Goal: Obtain resource: Obtain resource

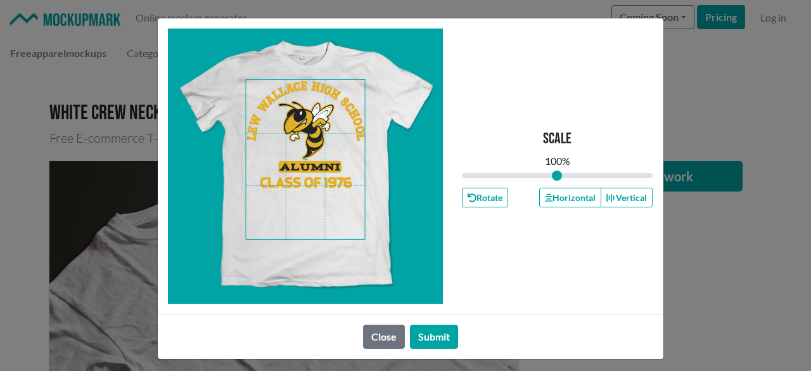
click at [328, 167] on span at bounding box center [305, 159] width 119 height 159
click at [579, 193] on button "Horizontal" at bounding box center [570, 198] width 62 height 20
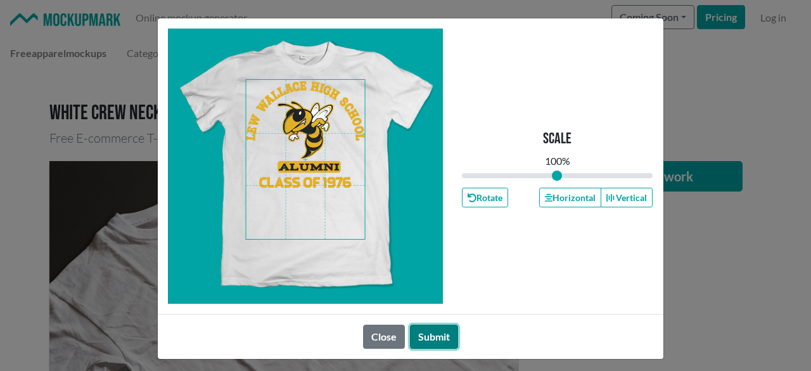
click at [431, 333] on button "Submit" at bounding box center [434, 336] width 48 height 24
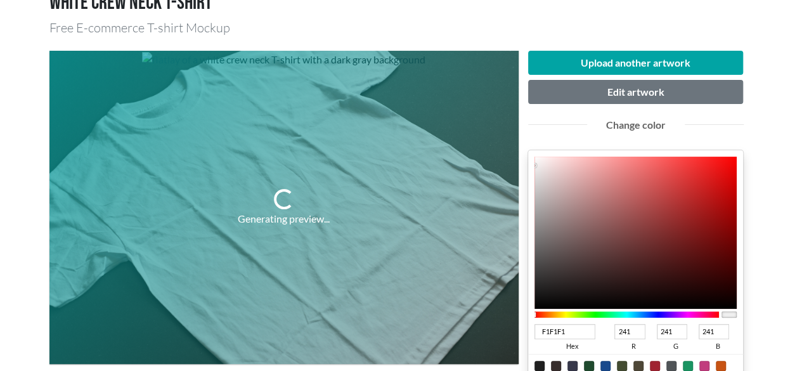
scroll to position [190, 0]
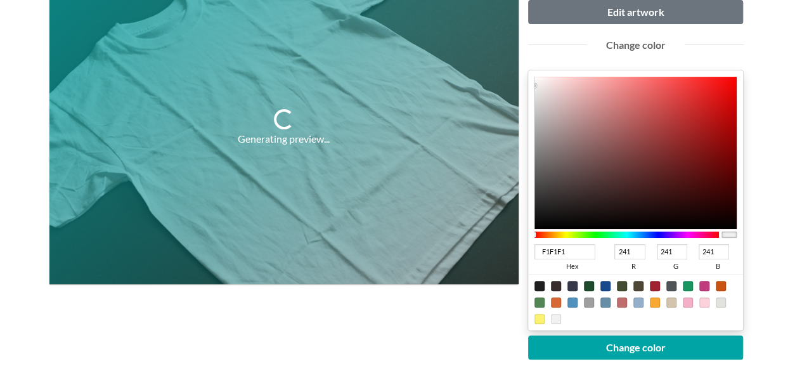
type input "694040"
type input "105"
type input "64"
type input "643E3E"
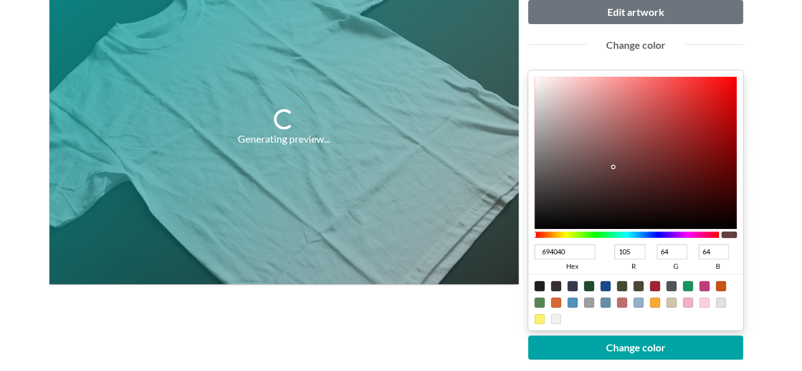
type input "100"
type input "62"
type input "3C3030"
type input "60"
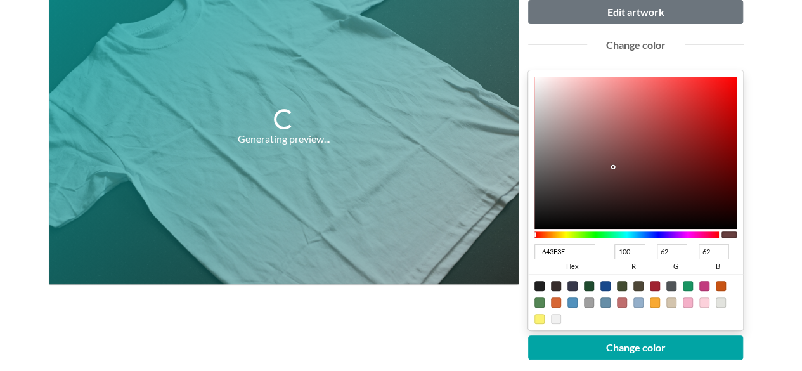
type input "48"
type input "232020"
type input "35"
type input "32"
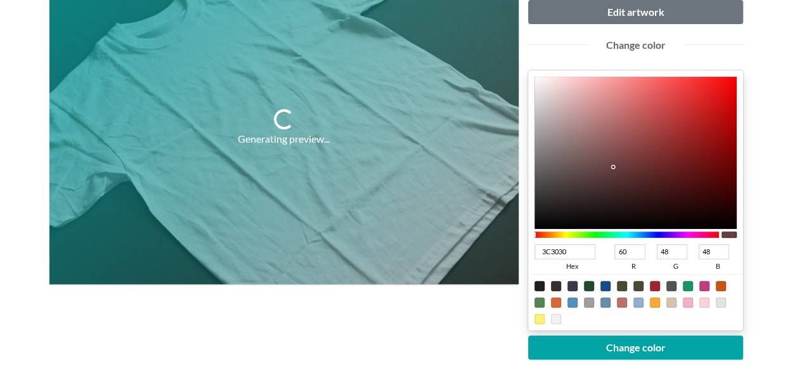
type input "32"
type input "000000"
type input "0"
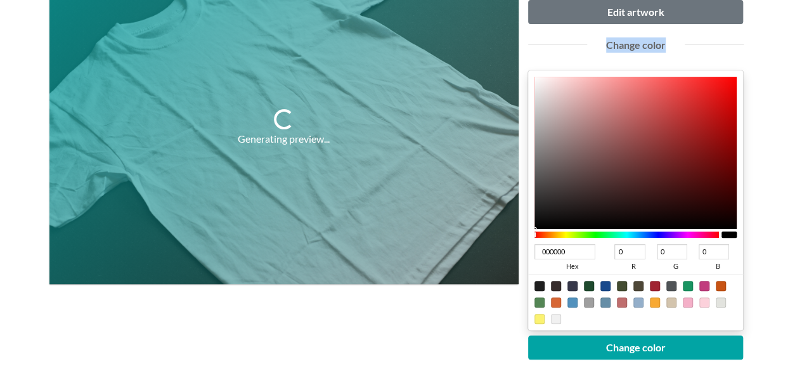
drag, startPoint x: 613, startPoint y: 165, endPoint x: 507, endPoint y: 262, distance: 143.6
click at [507, 262] on div "Generating preview... Upload another artwork Edit artwork Change color 000000 h…" at bounding box center [400, 226] width 703 height 530
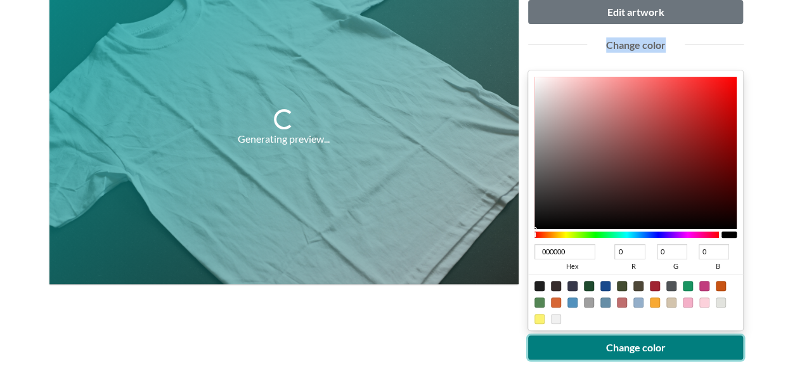
click at [621, 345] on button "Change color" at bounding box center [635, 347] width 215 height 24
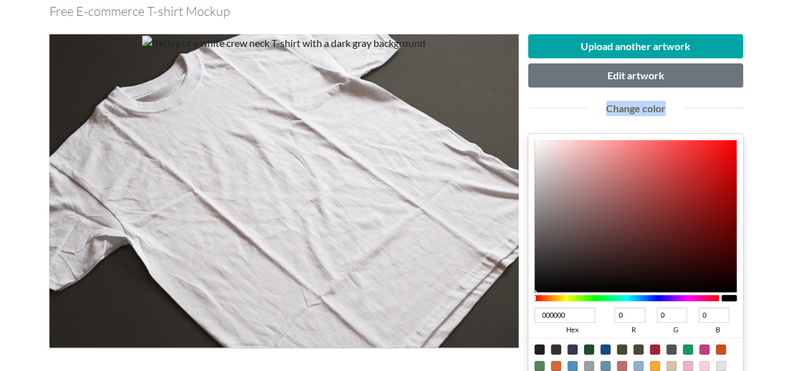
scroll to position [253, 0]
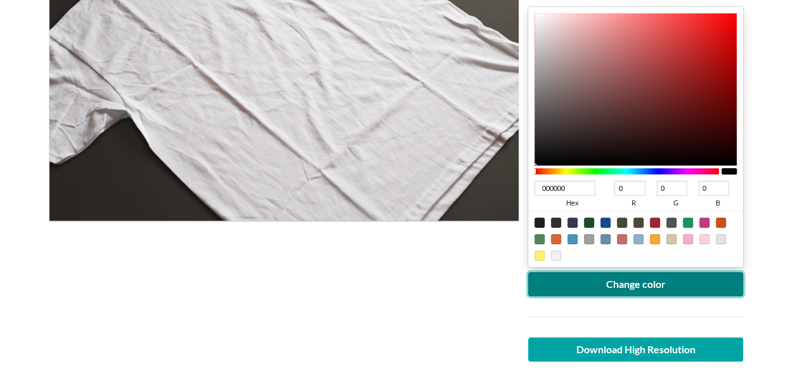
click at [575, 284] on button "Change color" at bounding box center [635, 284] width 215 height 24
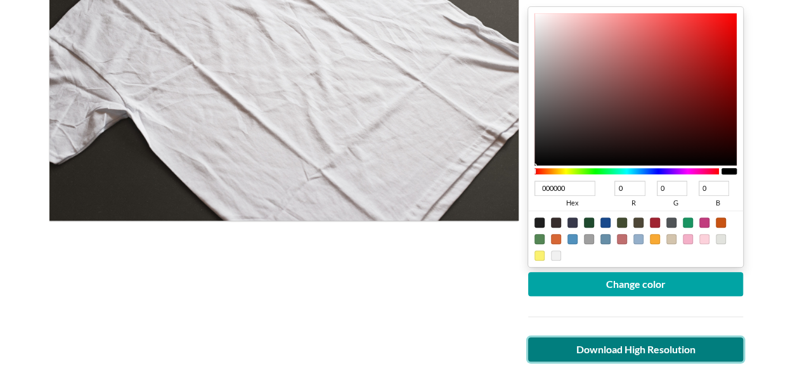
click at [612, 344] on link "Download High Resolution" at bounding box center [635, 349] width 215 height 24
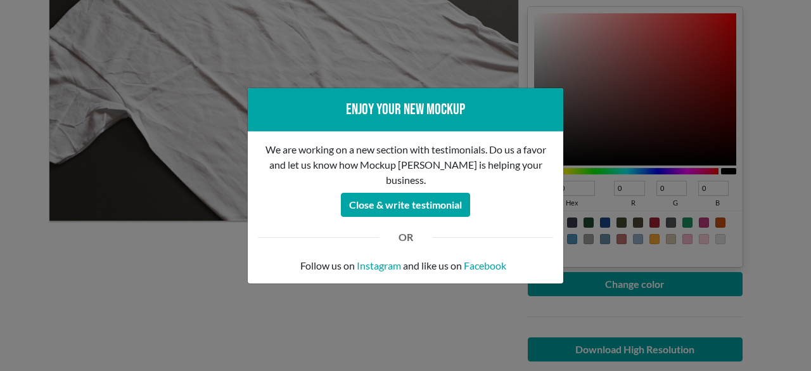
click at [0, 151] on div "Enjoy your new mockup We are working on a new section with testimonials. Do us …" at bounding box center [405, 185] width 811 height 371
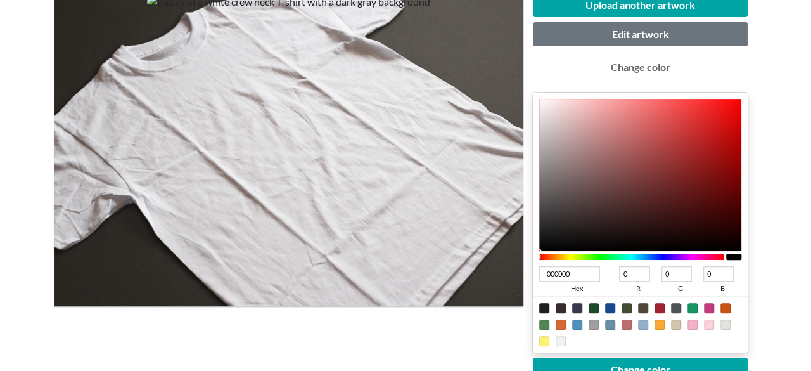
scroll to position [63, 0]
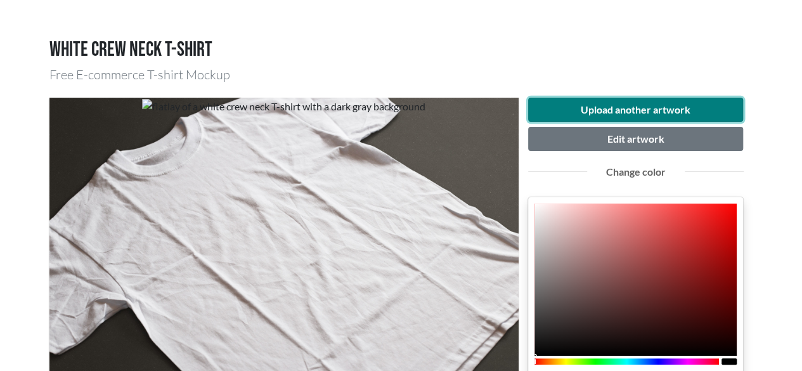
click at [604, 103] on button "Upload another artwork" at bounding box center [635, 110] width 215 height 24
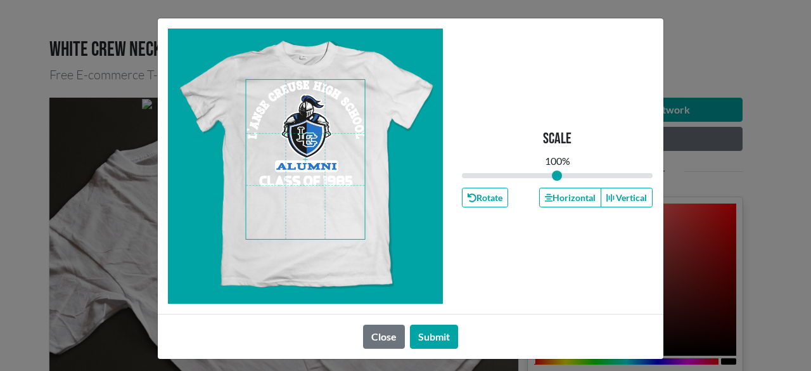
click at [307, 195] on span at bounding box center [305, 159] width 119 height 159
click at [568, 203] on button "Horizontal" at bounding box center [570, 198] width 62 height 20
click at [307, 144] on span at bounding box center [305, 159] width 119 height 159
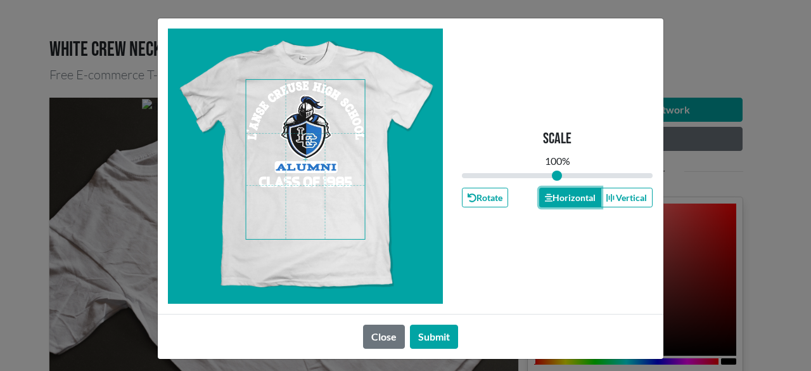
click at [568, 202] on button "Horizontal" at bounding box center [570, 198] width 62 height 20
click at [428, 336] on button "Submit" at bounding box center [434, 336] width 48 height 24
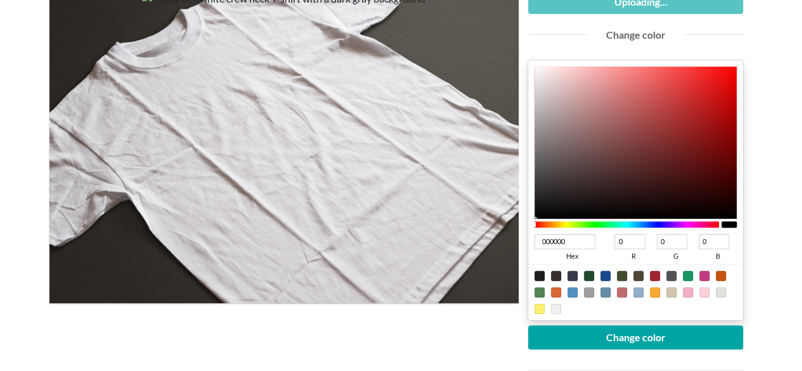
scroll to position [127, 0]
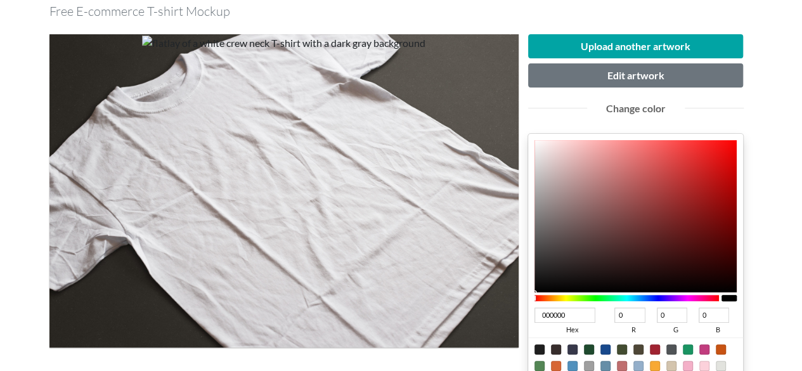
click at [654, 297] on div at bounding box center [626, 298] width 185 height 6
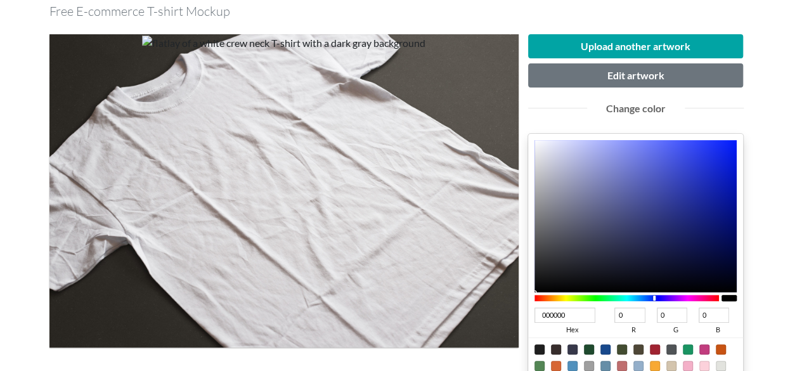
type input "4756DA"
type input "71"
type input "86"
type input "218"
click at [670, 162] on div at bounding box center [635, 216] width 203 height 152
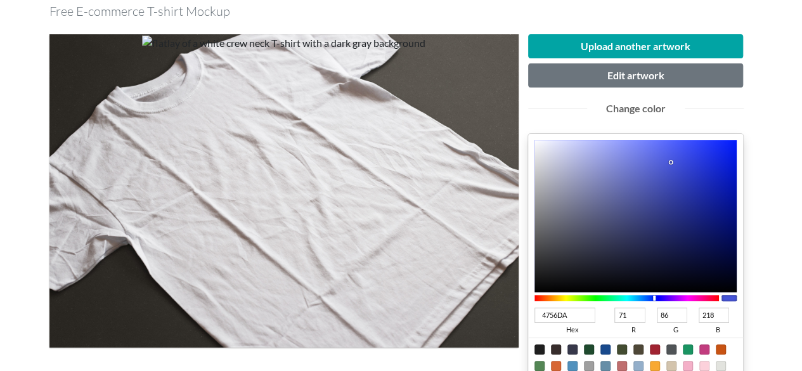
type input "5F6DE6"
type input "95"
type input "109"
type input "230"
type input "606EE7"
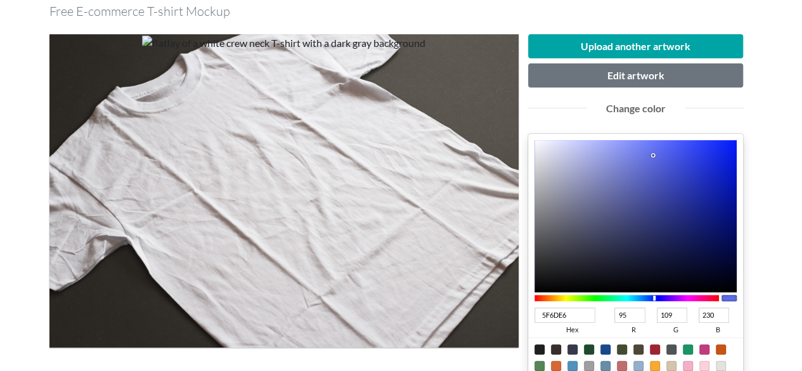
type input "96"
type input "110"
type input "231"
type input "616FE6"
type input "97"
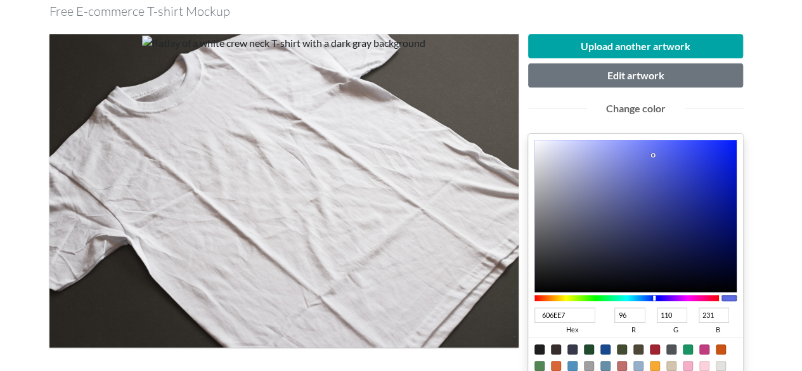
type input "111"
type input "230"
drag, startPoint x: 653, startPoint y: 154, endPoint x: 648, endPoint y: 159, distance: 6.7
click at [650, 155] on div at bounding box center [635, 216] width 203 height 152
type input "616FE4"
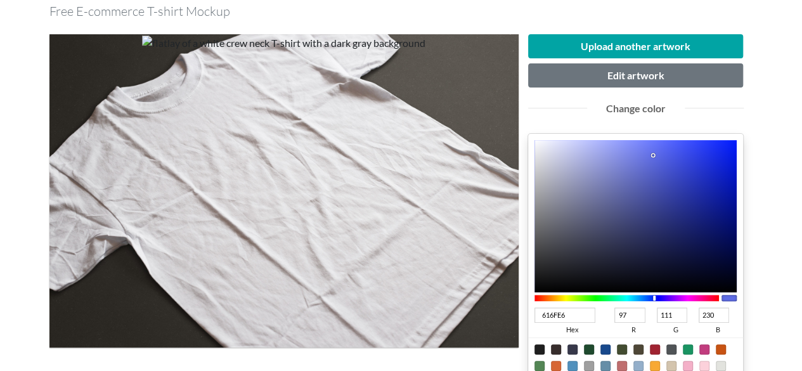
type input "228"
type input "505CC1"
type input "80"
type input "92"
type input "193"
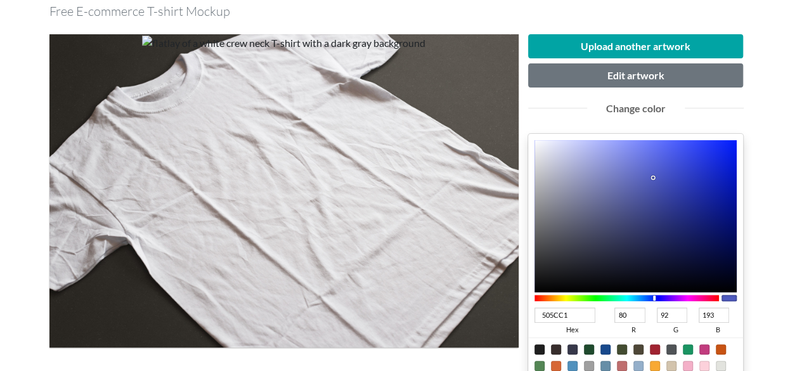
type input "4F5BBF"
type input "79"
type input "91"
type input "191"
type input "4F5ABE"
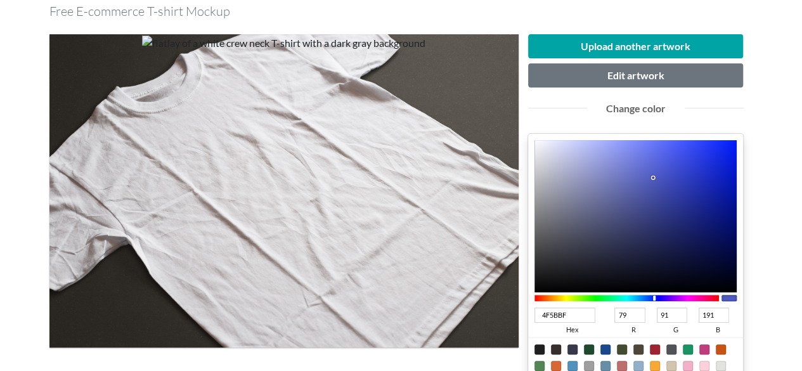
type input "90"
type input "190"
type input "4751AC"
type input "71"
type input "81"
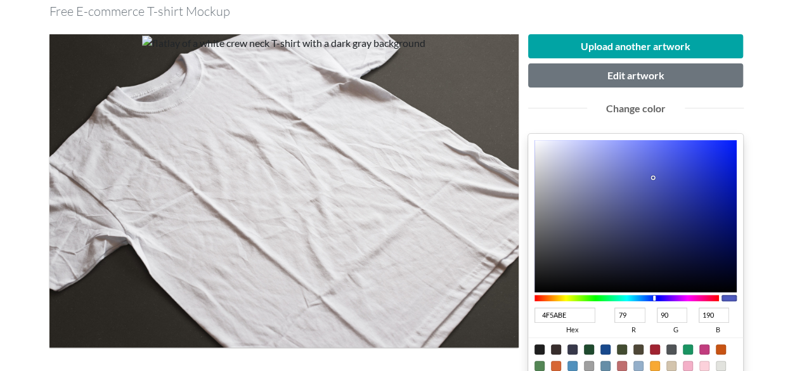
type input "172"
type input "454FA8"
type input "69"
type input "79"
type input "168"
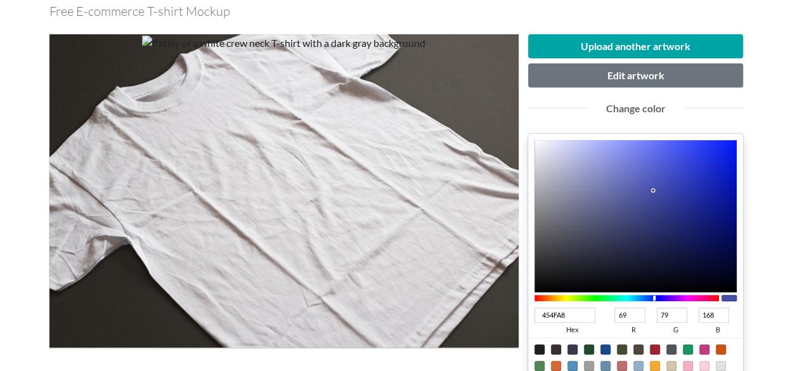
type input "4650A7"
type input "70"
type input "80"
type input "167"
type input "454FA7"
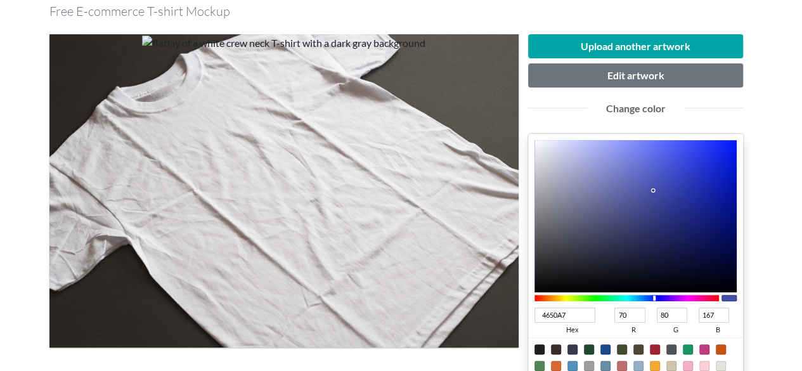
type input "69"
type input "79"
type input "3944A7"
type input "57"
type input "68"
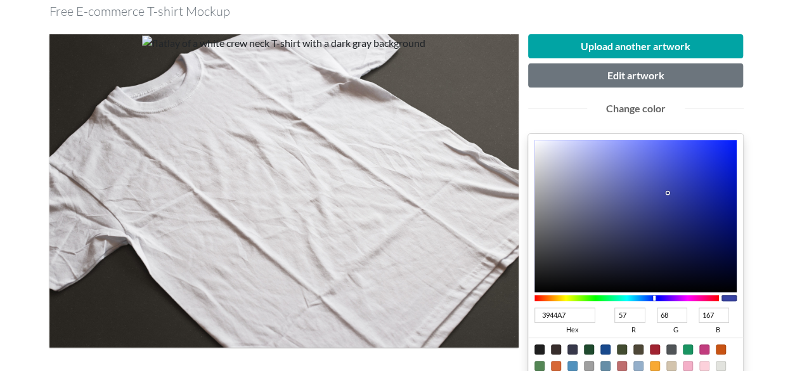
type input "2D3AAC"
type input "45"
type input "58"
type input "172"
type input "293390"
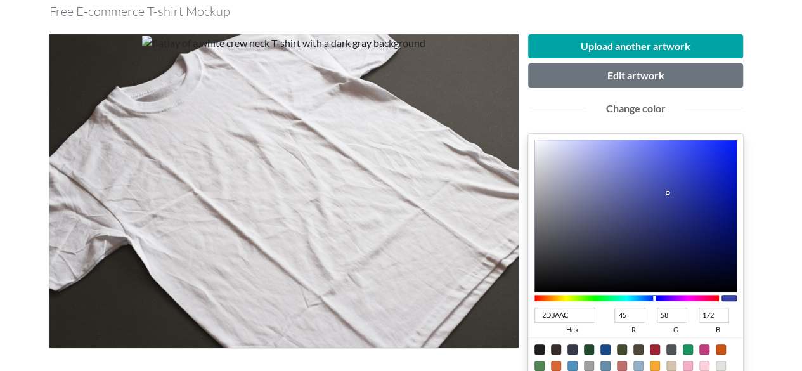
type input "41"
type input "51"
type input "144"
type input "242D7E"
type input "36"
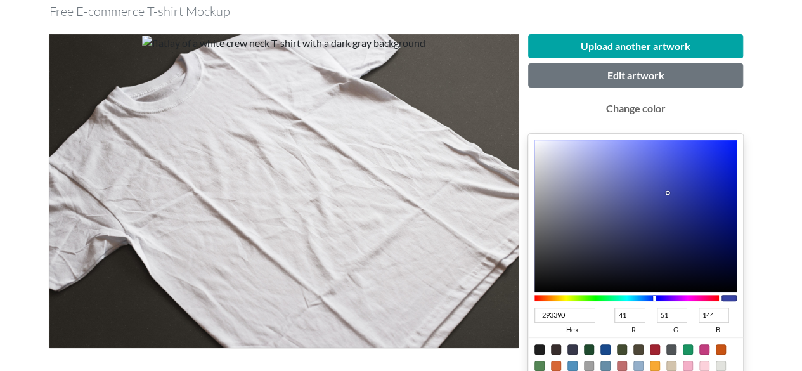
type input "45"
type input "126"
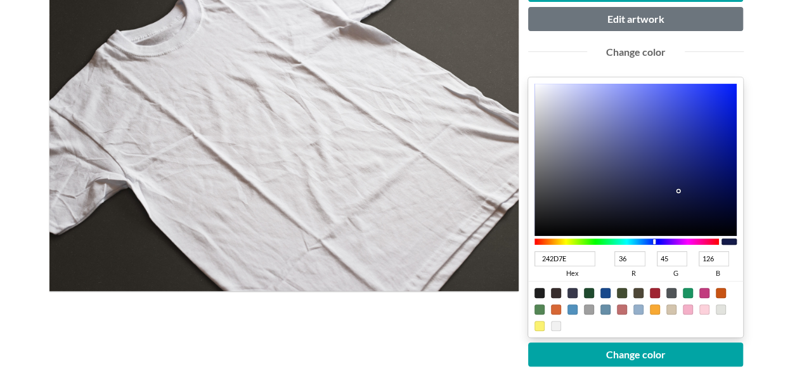
type input "161C4C"
type input "22"
type input "28"
type input "76"
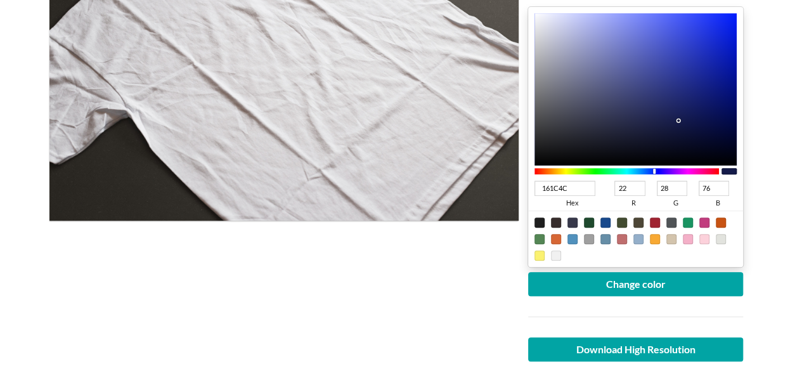
type input "000000"
type input "0"
type input "23263E"
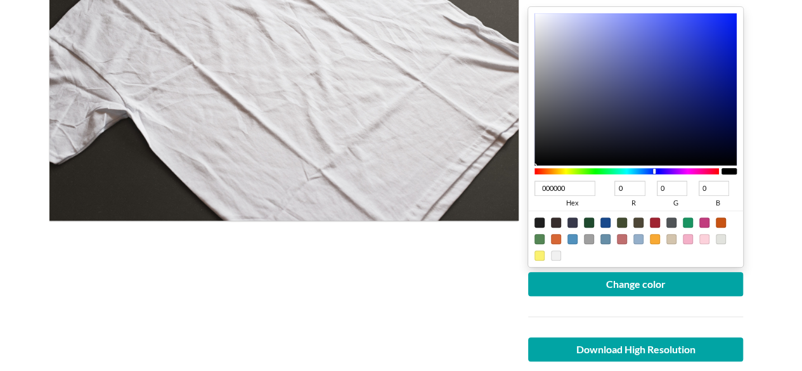
type input "35"
type input "38"
type input "62"
type input "3C416A"
type input "60"
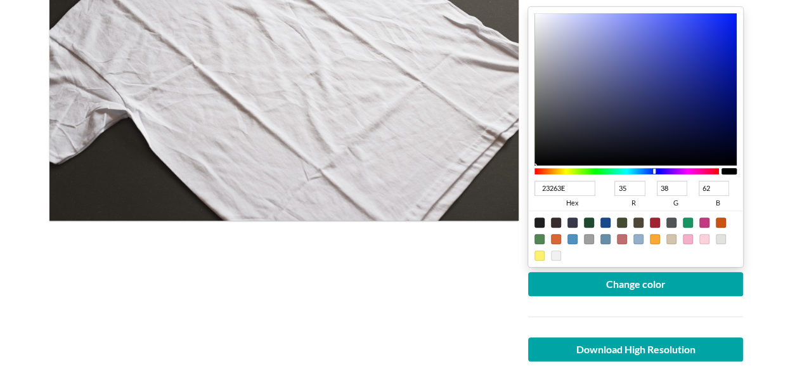
type input "65"
type input "106"
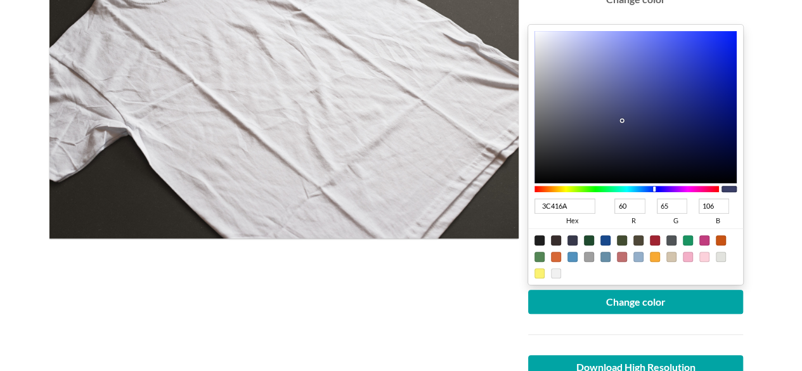
type input "424774"
type input "66"
type input "71"
type input "116"
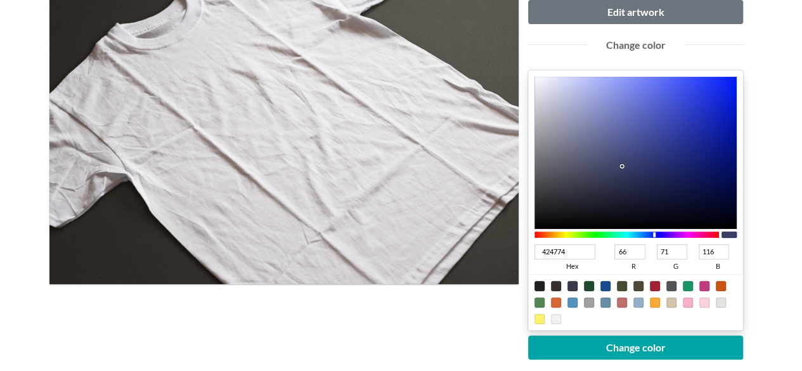
type input "7F89DF"
type input "127"
type input "137"
type input "223"
type input "818CEF"
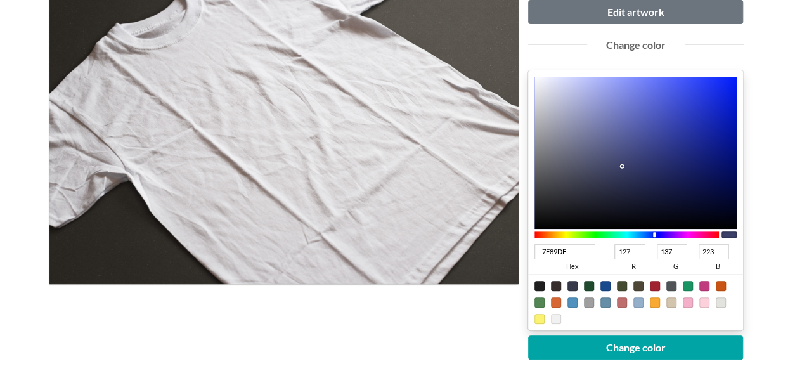
type input "129"
type input "140"
type input "239"
type input "808BF1"
type input "128"
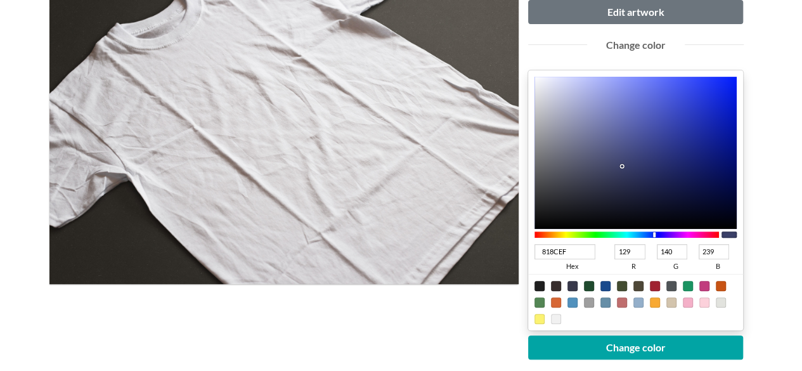
type input "139"
type input "241"
type input "818CF2"
type input "129"
type input "140"
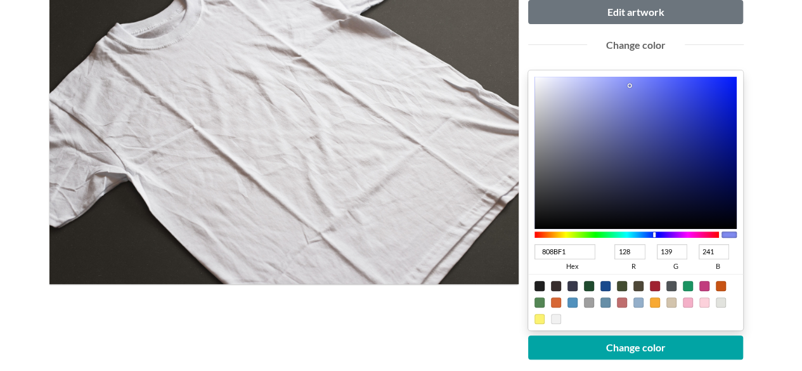
type input "242"
type input "7E89ED"
type input "126"
type input "137"
type input "237"
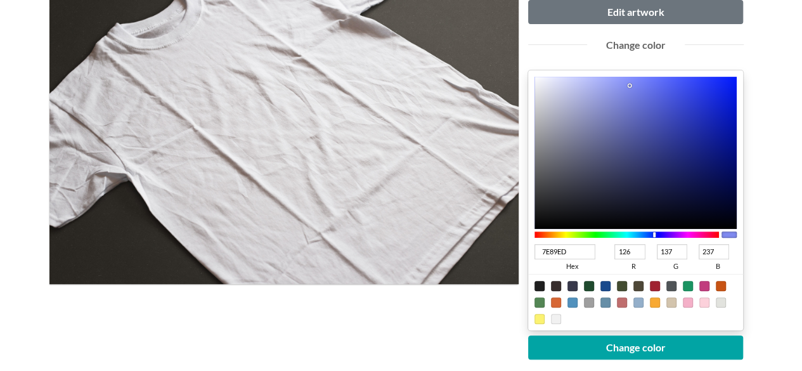
type input "5A63BA"
type input "90"
type input "99"
type input "186"
type input "454D9B"
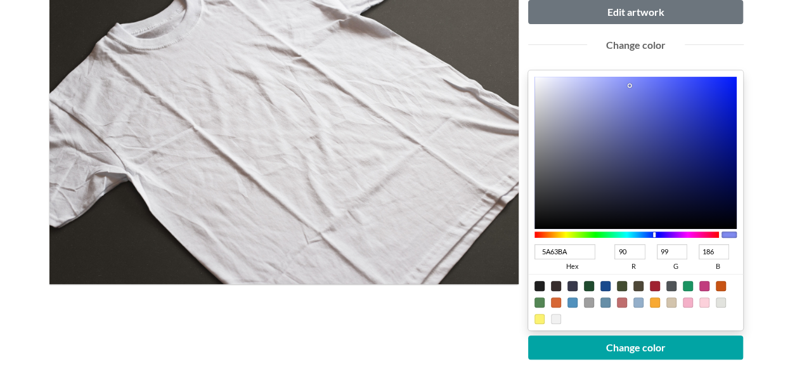
type input "69"
type input "77"
type input "155"
type input "444C9A"
type input "68"
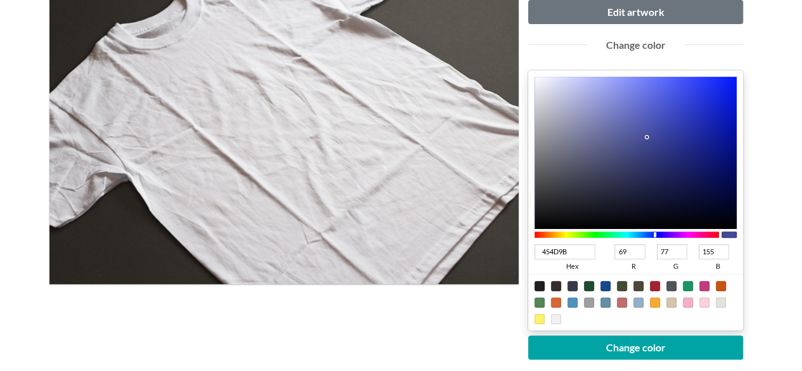
type input "76"
type input "154"
click at [646, 136] on div at bounding box center [647, 137] width 3 height 3
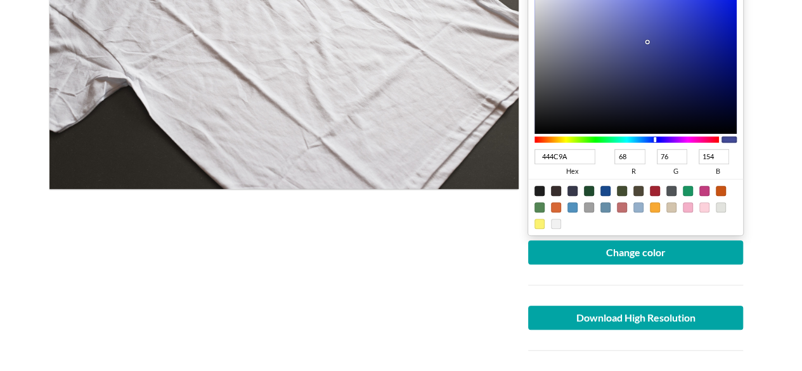
scroll to position [317, 0]
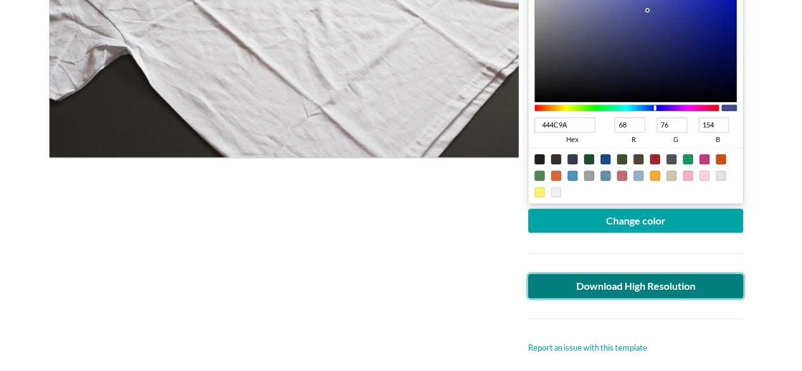
click at [644, 286] on link "Download High Resolution" at bounding box center [635, 286] width 215 height 24
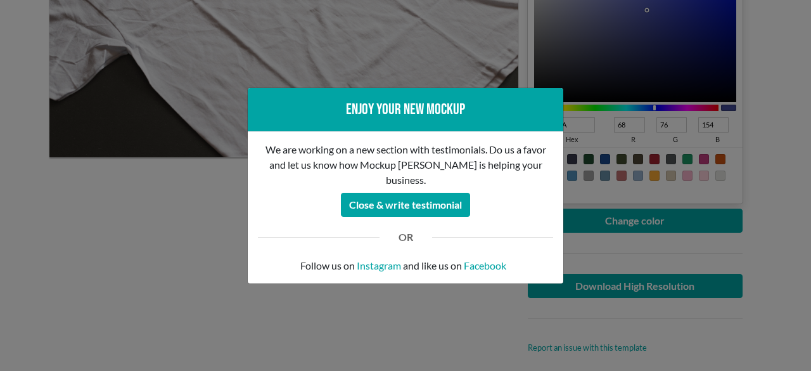
click at [6, 279] on div "Enjoy your new mockup We are working on a new section with testimonials. Do us …" at bounding box center [405, 185] width 811 height 371
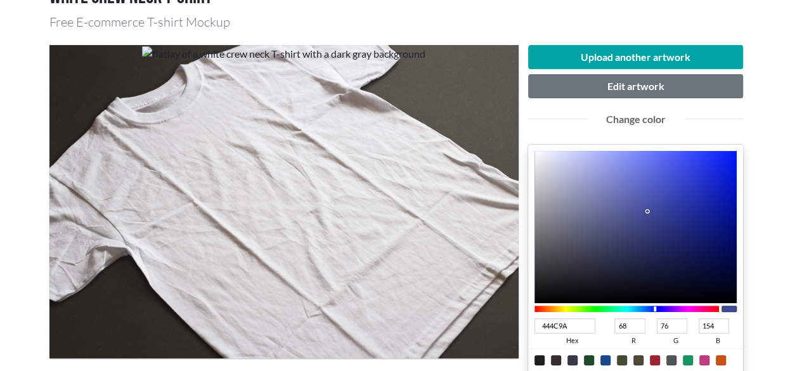
scroll to position [190, 0]
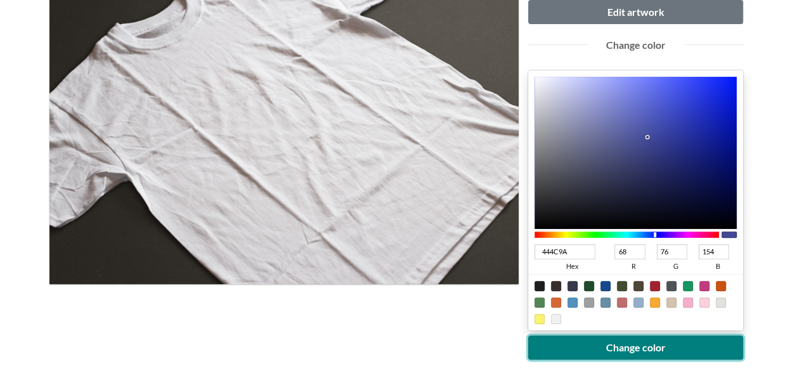
click at [599, 350] on button "Change color" at bounding box center [635, 347] width 215 height 24
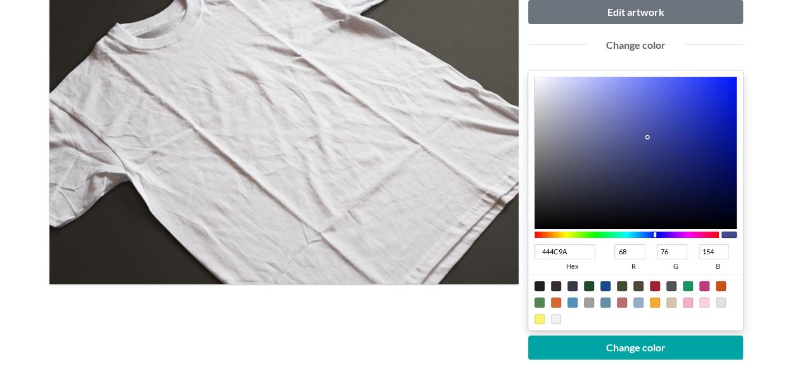
type input "5661D5"
type input "86"
type input "97"
type input "213"
type input "5A64D5"
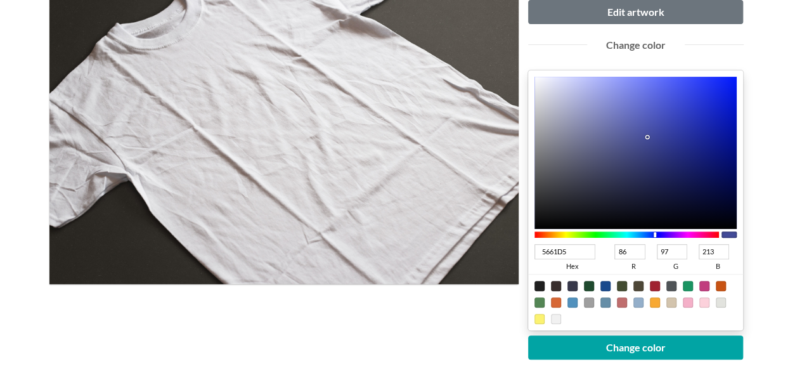
type input "90"
type input "100"
type input "5D66D3"
type input "93"
type input "102"
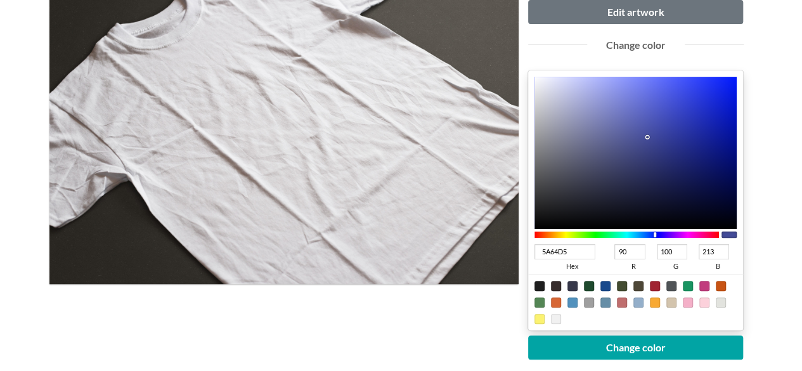
type input "211"
type input "5E66C6"
type input "94"
type input "198"
type input "5E66C1"
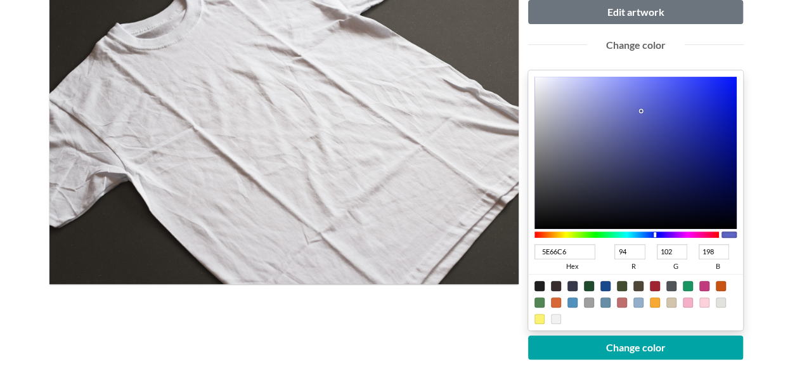
type input "193"
type input "5E66C0"
type input "192"
type input "5D65BC"
type input "93"
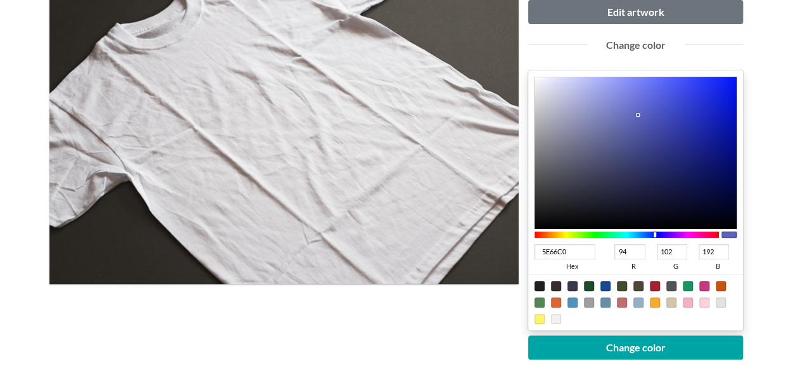
type input "101"
type input "188"
type input "5B63B7"
type input "91"
type input "99"
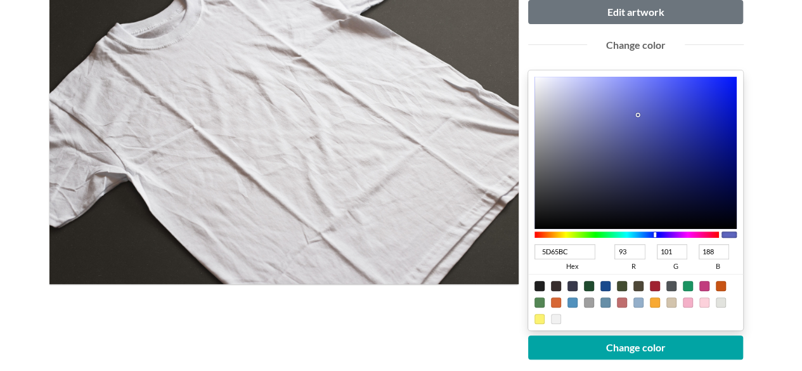
type input "183"
drag, startPoint x: 655, startPoint y: 101, endPoint x: 636, endPoint y: 118, distance: 26.0
click at [636, 118] on div at bounding box center [635, 153] width 203 height 152
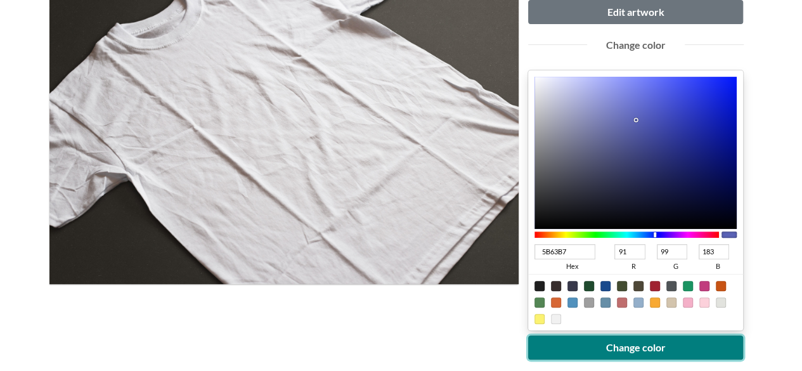
click at [611, 342] on button "Change color" at bounding box center [635, 347] width 215 height 24
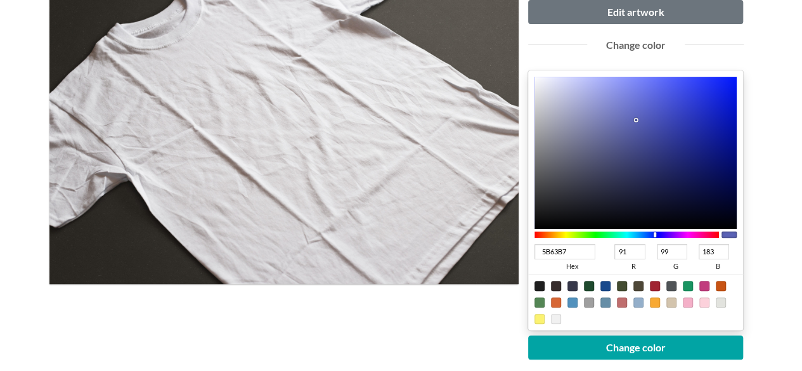
type input "1D2897"
type input "29"
type input "40"
type input "151"
click at [697, 138] on div at bounding box center [635, 153] width 203 height 152
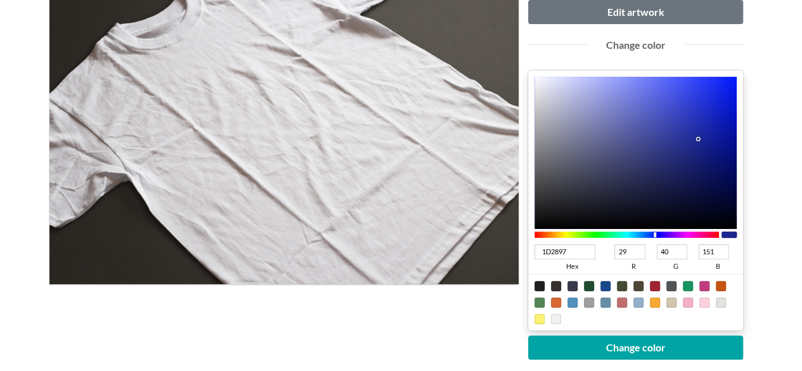
type input "5665F6"
type input "86"
type input "101"
type input "246"
type input "5766F7"
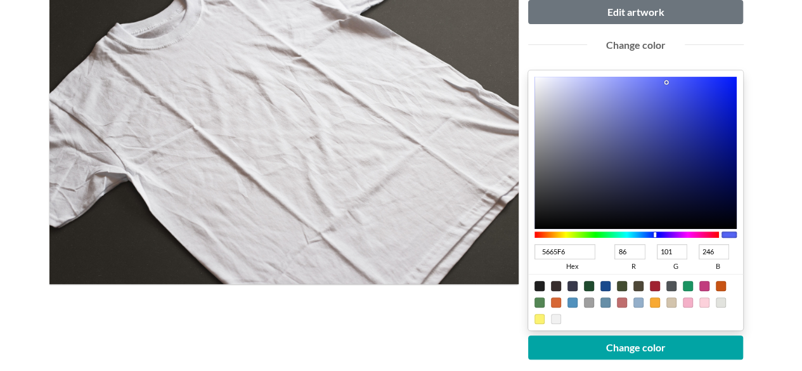
type input "87"
type input "102"
type input "247"
type input "5868FC"
type input "88"
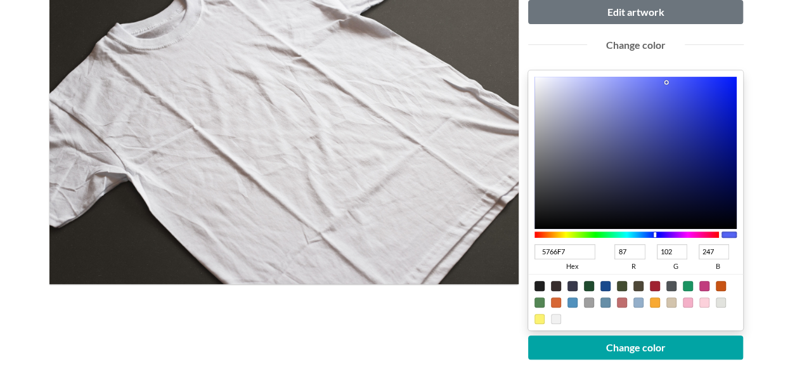
type input "104"
type input "252"
type input "5969FE"
type input "89"
type input "105"
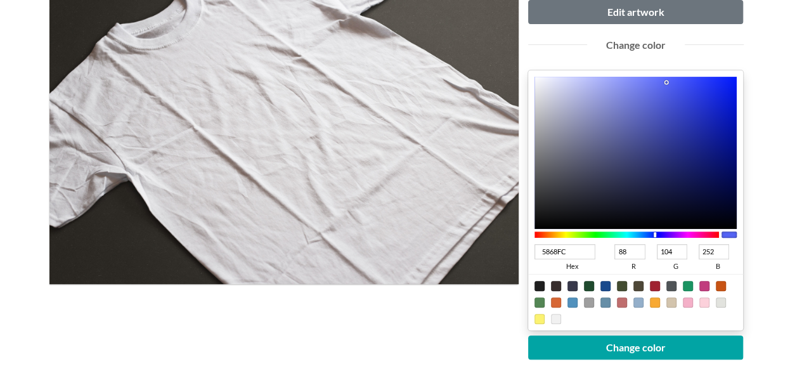
type input "254"
click at [665, 77] on div at bounding box center [635, 153] width 203 height 152
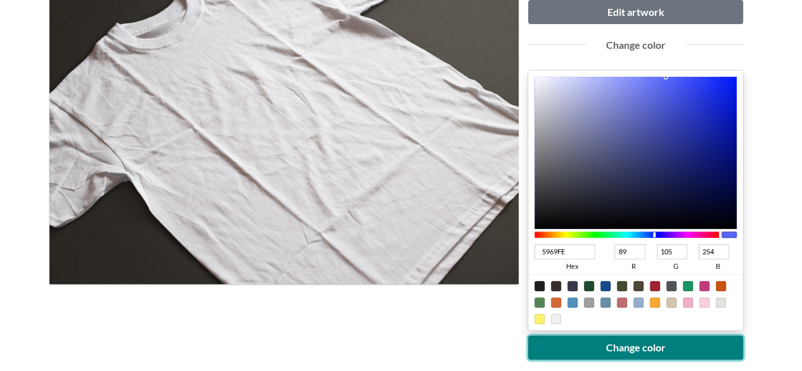
click at [648, 350] on button "Change color" at bounding box center [635, 347] width 215 height 24
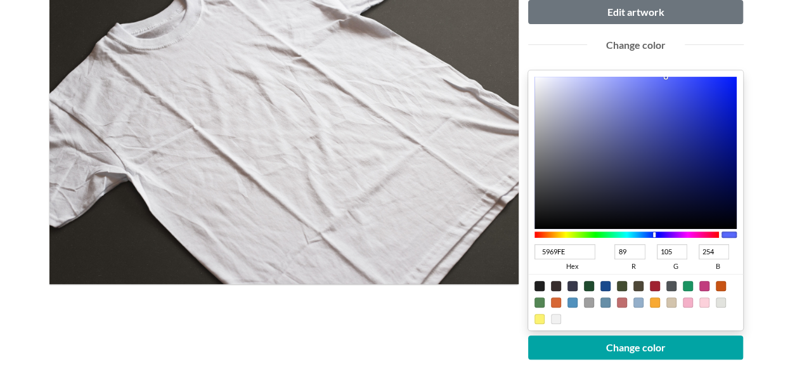
type input "4654DC"
type input "70"
type input "84"
type input "220"
click at [672, 97] on div at bounding box center [635, 153] width 203 height 152
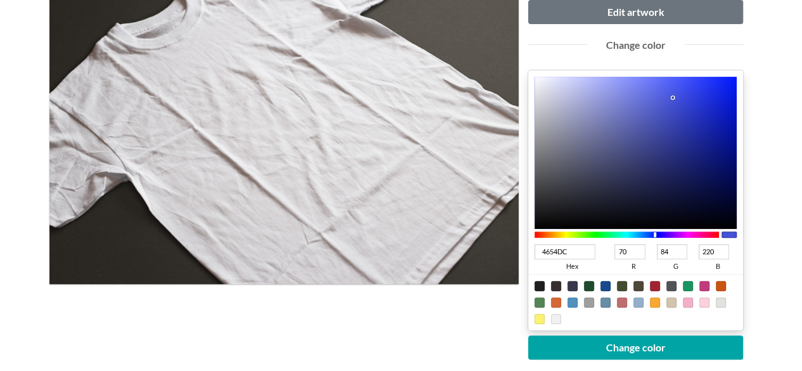
type input "4350CE"
type input "67"
type input "80"
type input "206"
type input "414FCD"
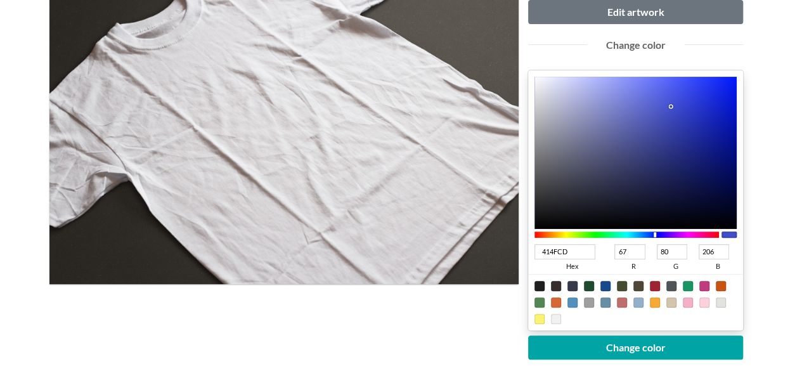
type input "65"
type input "79"
type input "205"
click at [672, 106] on div at bounding box center [635, 153] width 203 height 152
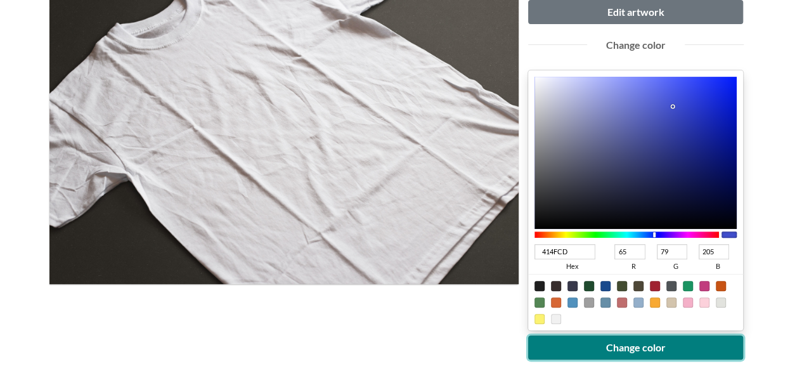
click at [648, 339] on button "Change color" at bounding box center [635, 347] width 215 height 24
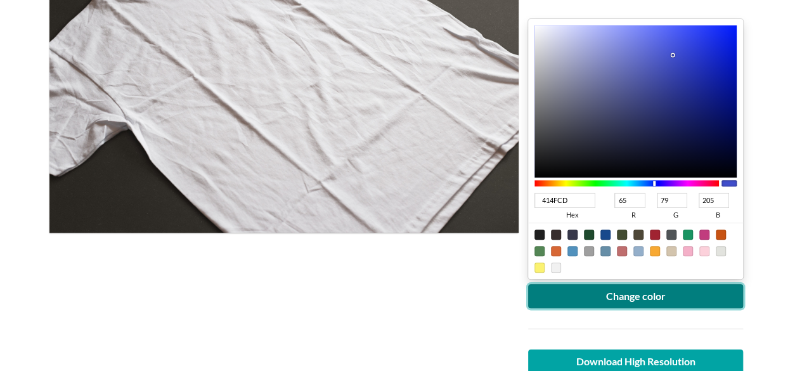
scroll to position [253, 0]
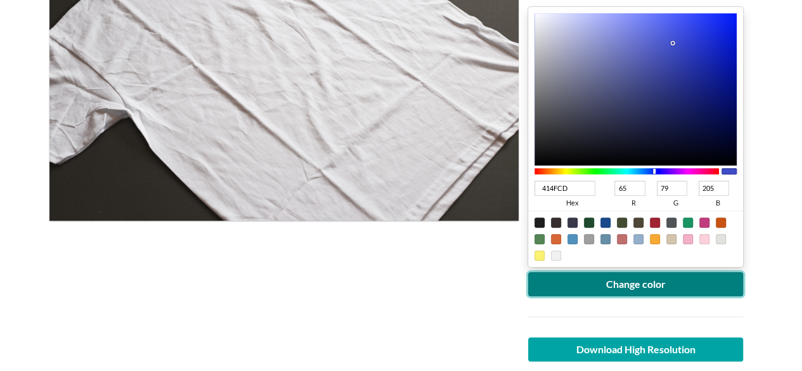
click at [599, 274] on button "Change color" at bounding box center [635, 284] width 215 height 24
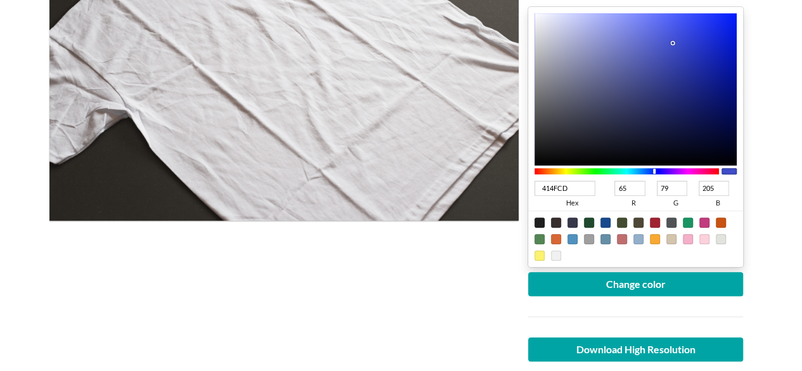
click at [242, 302] on div at bounding box center [283, 162] width 469 height 510
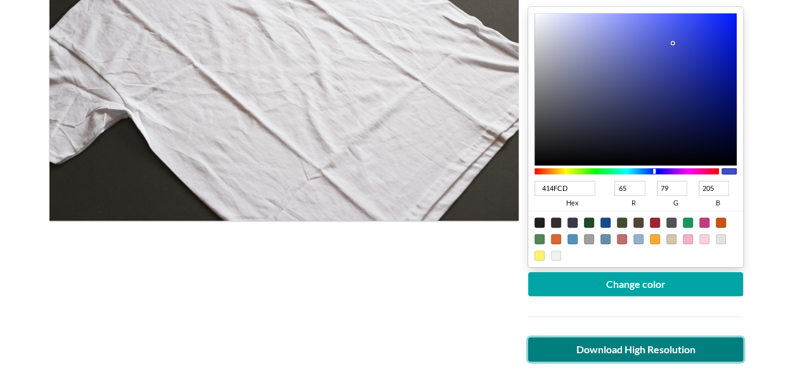
click at [693, 357] on link "Download High Resolution" at bounding box center [635, 349] width 215 height 24
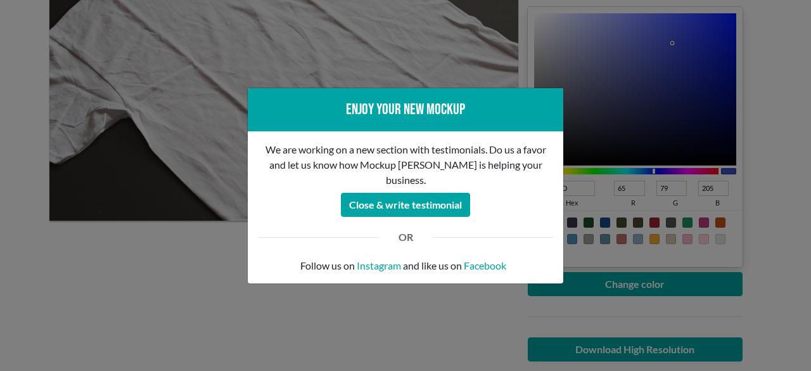
click at [0, 300] on div "Enjoy your new mockup We are working on a new section with testimonials. Do us …" at bounding box center [405, 185] width 811 height 371
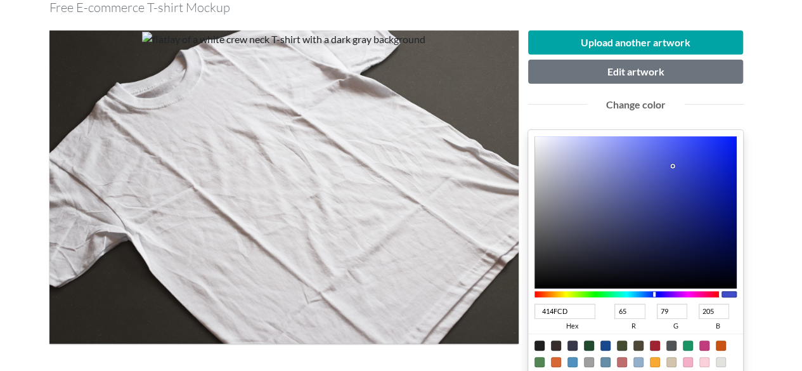
scroll to position [63, 0]
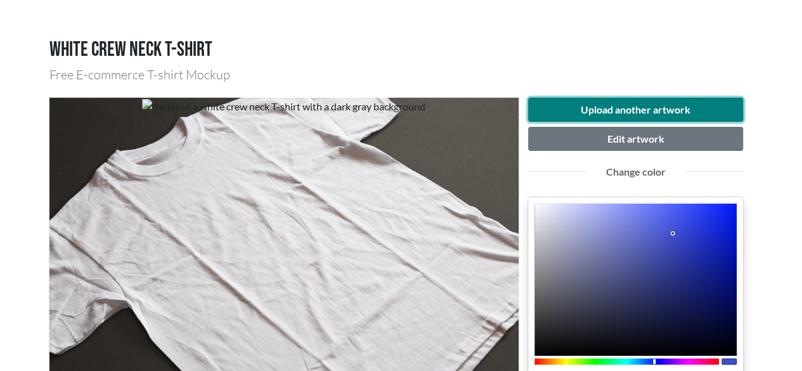
click at [575, 105] on button "Upload another artwork" at bounding box center [635, 110] width 215 height 24
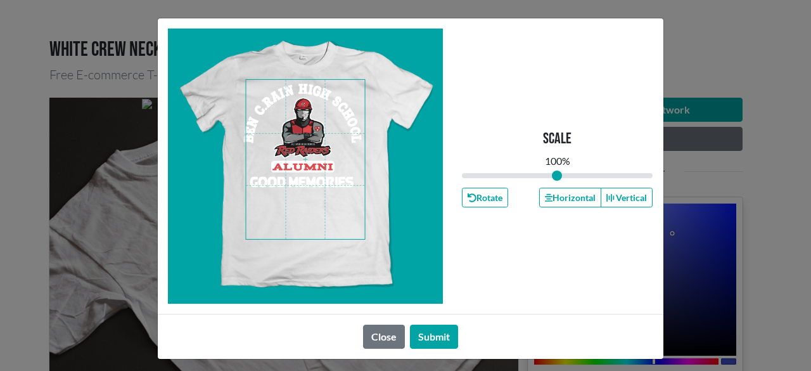
click at [307, 165] on span at bounding box center [305, 159] width 119 height 159
click at [308, 151] on span at bounding box center [305, 159] width 119 height 159
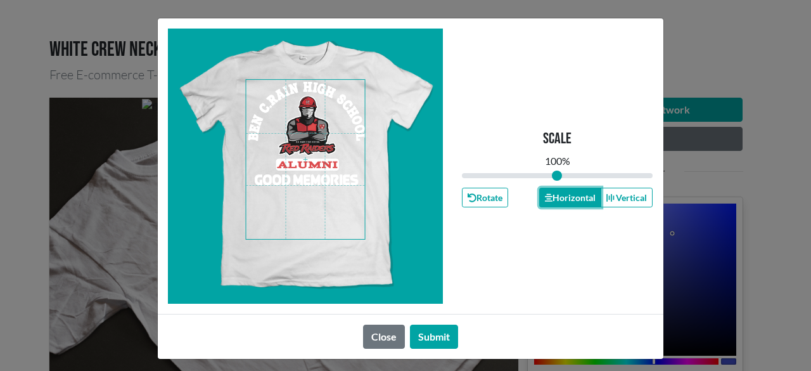
click at [545, 198] on icon "button" at bounding box center [549, 198] width 8 height 8
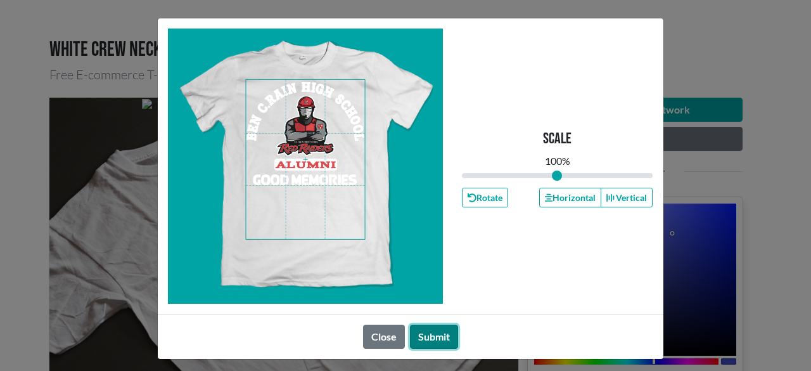
click at [423, 327] on button "Submit" at bounding box center [434, 336] width 48 height 24
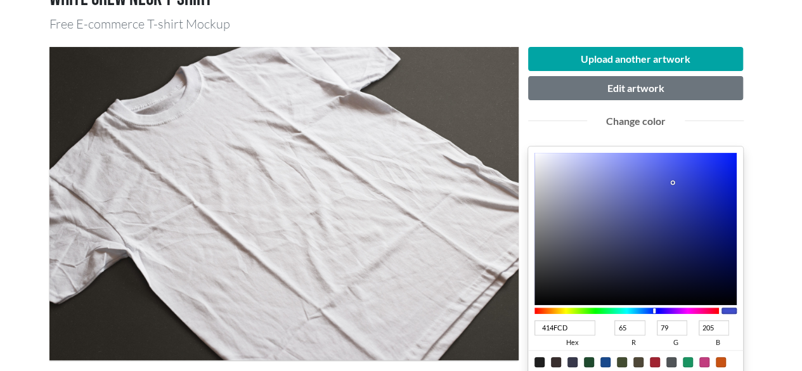
scroll to position [127, 0]
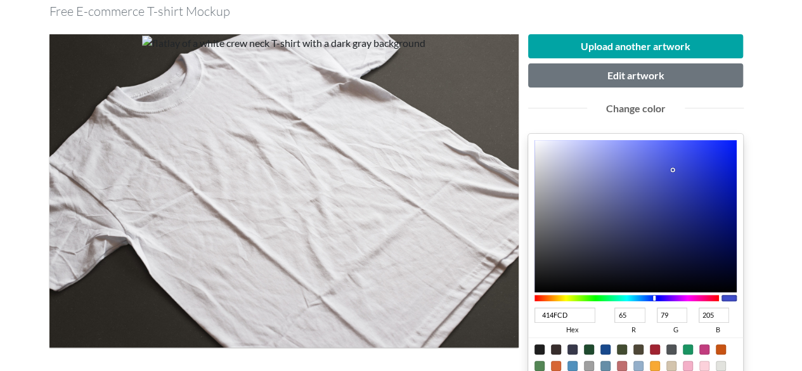
type input "CD4141"
type input "205"
type input "65"
click at [534, 295] on div at bounding box center [626, 298] width 185 height 6
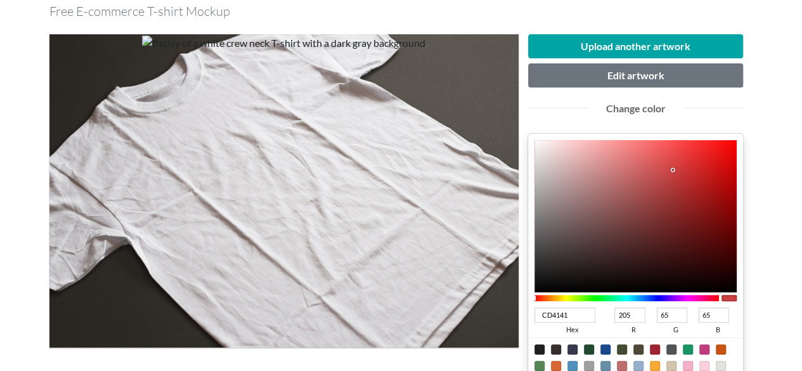
type input "DE0101"
type input "222"
type input "1"
type input "DD0101"
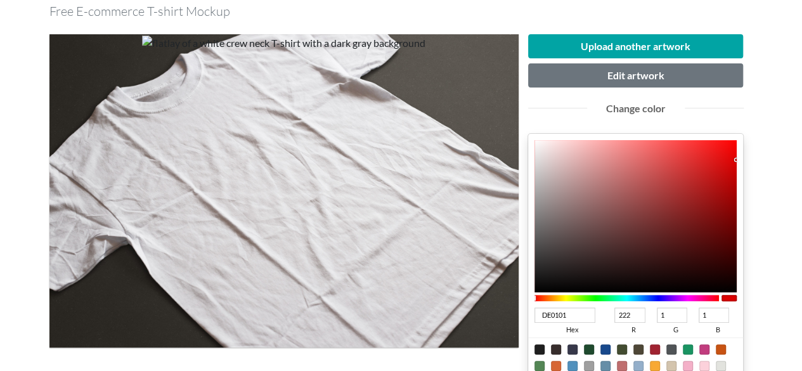
type input "221"
drag, startPoint x: 736, startPoint y: 159, endPoint x: 734, endPoint y: 193, distance: 33.6
click at [735, 191] on div at bounding box center [635, 216] width 203 height 152
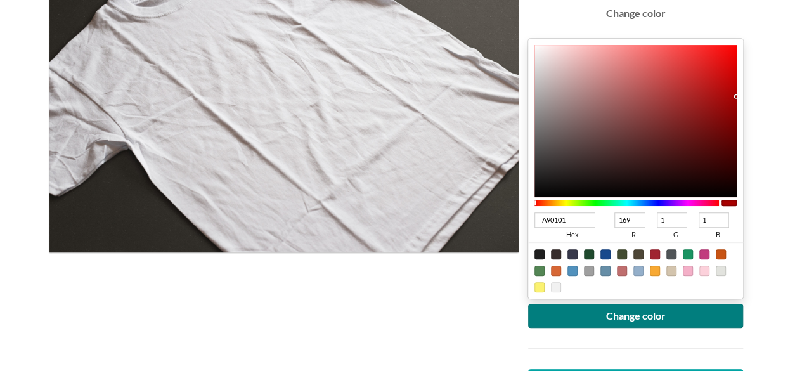
scroll to position [317, 0]
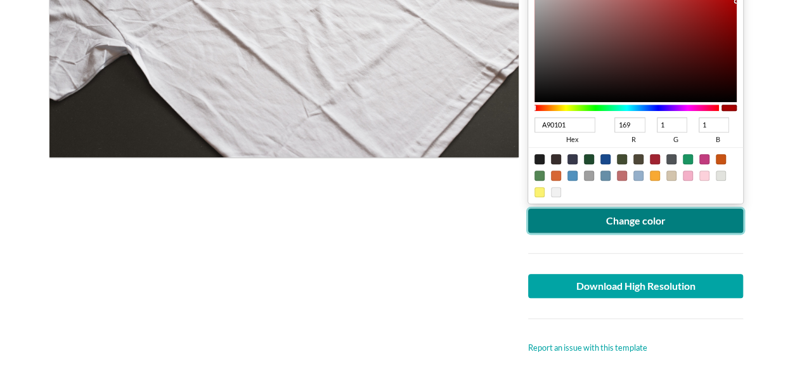
click at [623, 227] on button "Change color" at bounding box center [635, 220] width 215 height 24
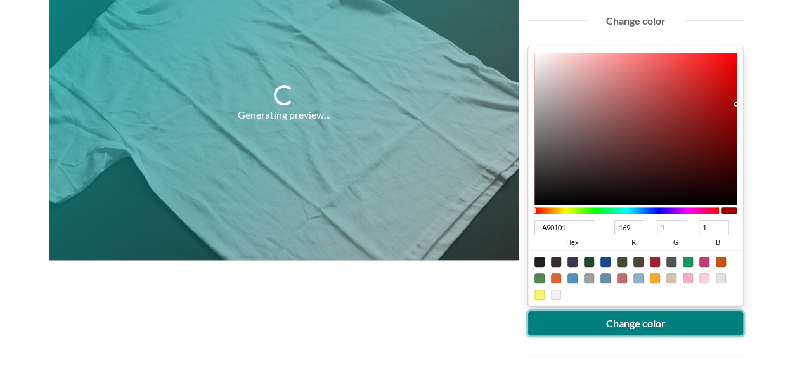
scroll to position [127, 0]
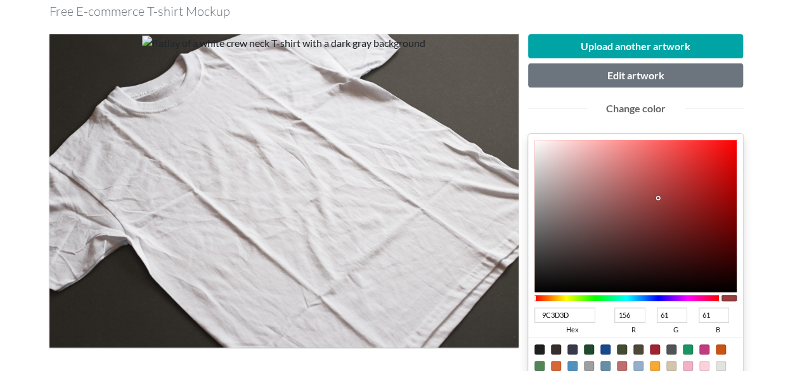
drag, startPoint x: 663, startPoint y: 179, endPoint x: 657, endPoint y: 200, distance: 21.7
click at [658, 199] on div at bounding box center [635, 216] width 203 height 152
click at [686, 162] on div at bounding box center [635, 216] width 203 height 152
click at [694, 148] on div at bounding box center [635, 216] width 203 height 152
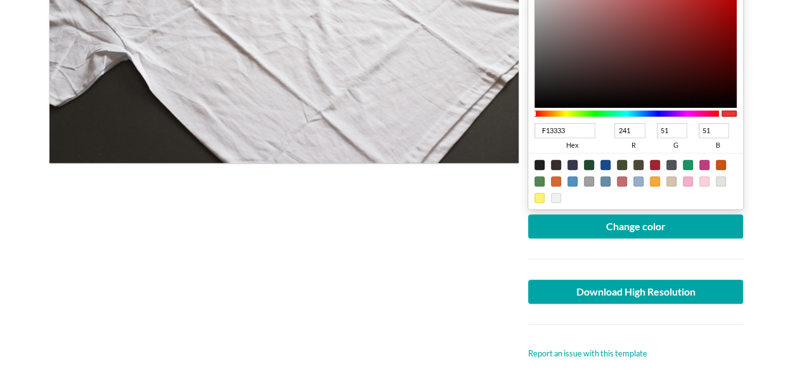
scroll to position [317, 0]
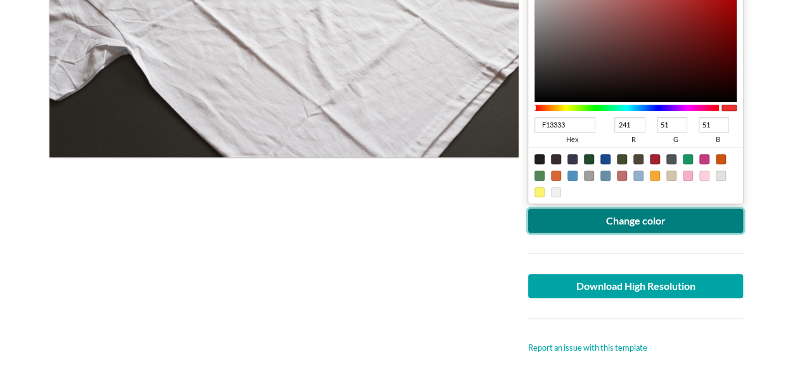
click at [648, 211] on button "Change color" at bounding box center [635, 220] width 215 height 24
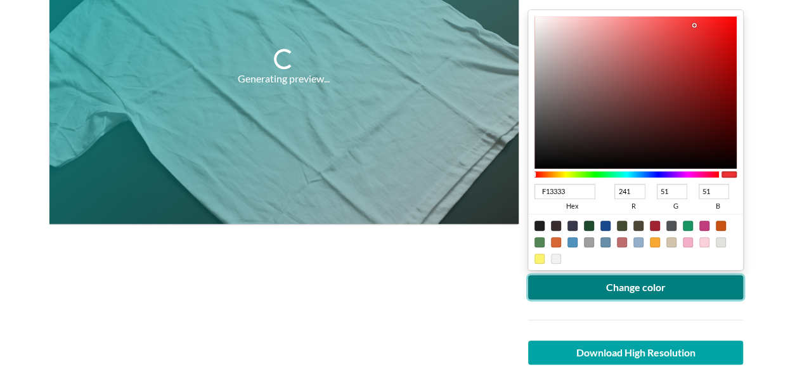
scroll to position [190, 0]
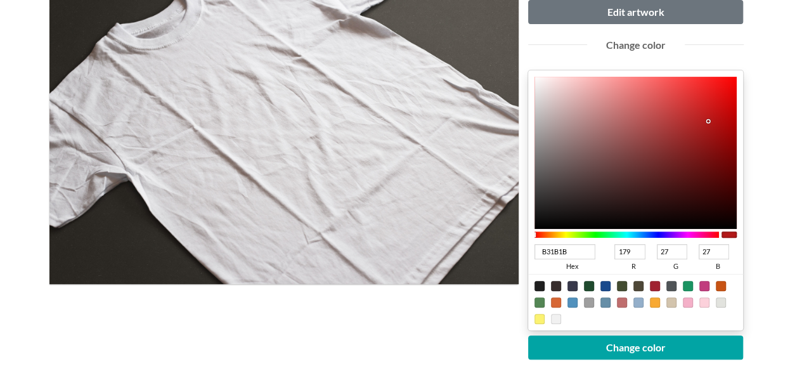
drag, startPoint x: 712, startPoint y: 112, endPoint x: 706, endPoint y: 121, distance: 10.5
click at [706, 121] on div at bounding box center [635, 153] width 203 height 152
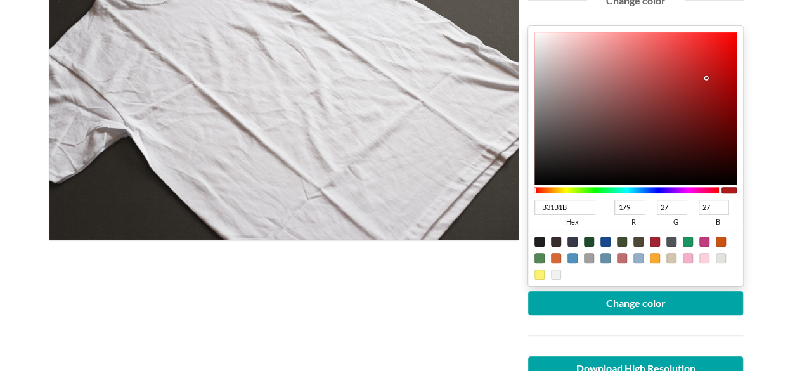
scroll to position [253, 0]
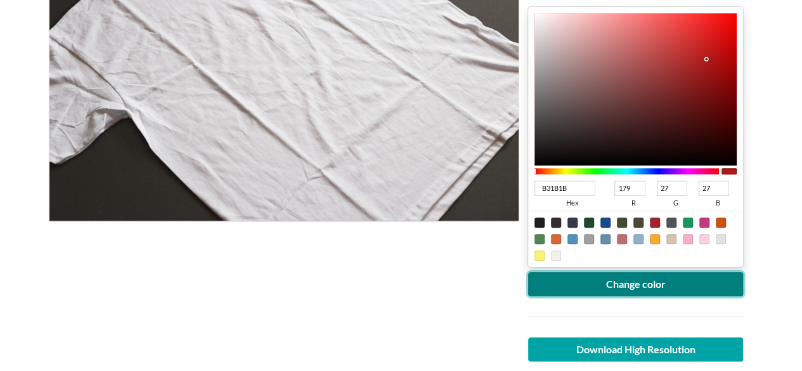
click at [640, 283] on button "Change color" at bounding box center [635, 284] width 215 height 24
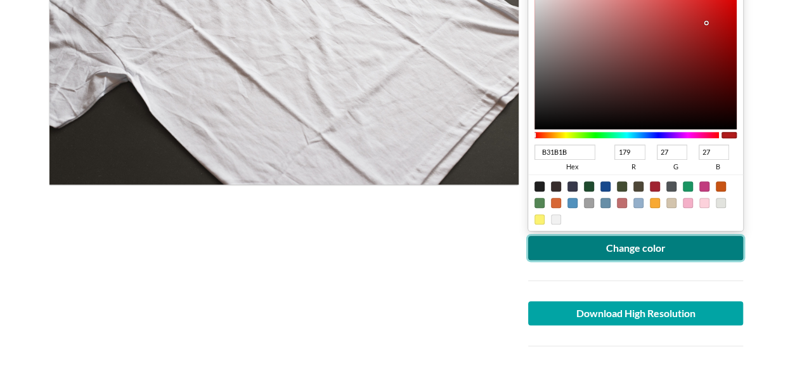
scroll to position [317, 0]
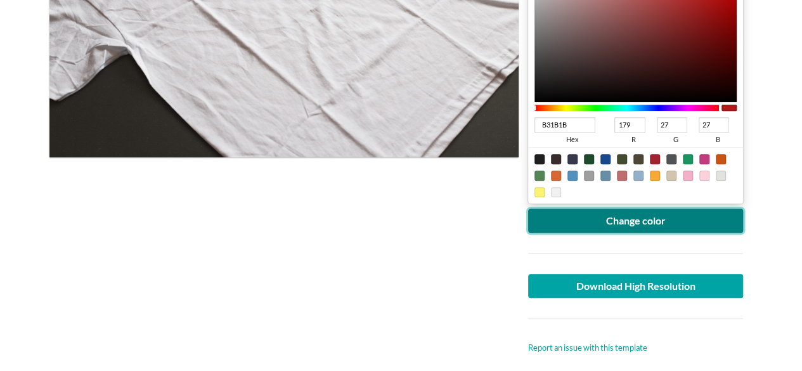
click at [615, 220] on button "Change color" at bounding box center [635, 220] width 215 height 24
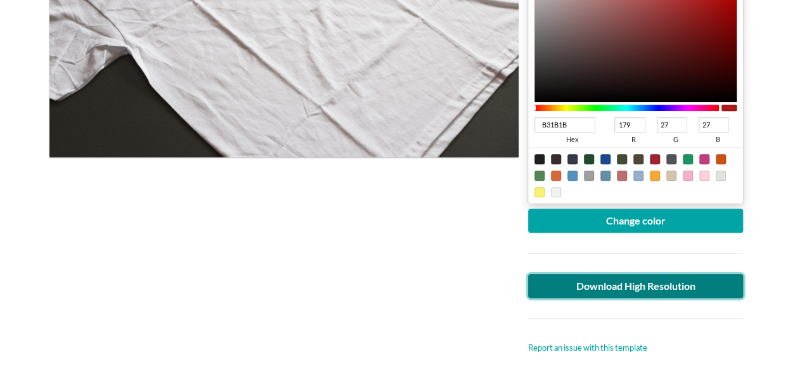
click at [579, 288] on link "Download High Resolution" at bounding box center [635, 286] width 215 height 24
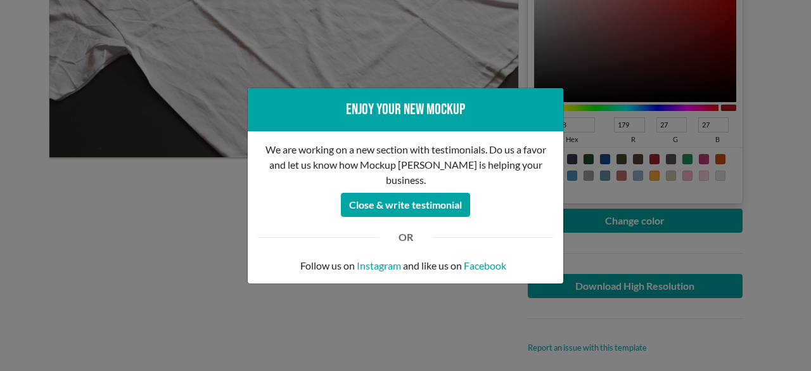
click at [53, 290] on div "Enjoy your new mockup We are working on a new section with testimonials. Do us …" at bounding box center [405, 185] width 811 height 371
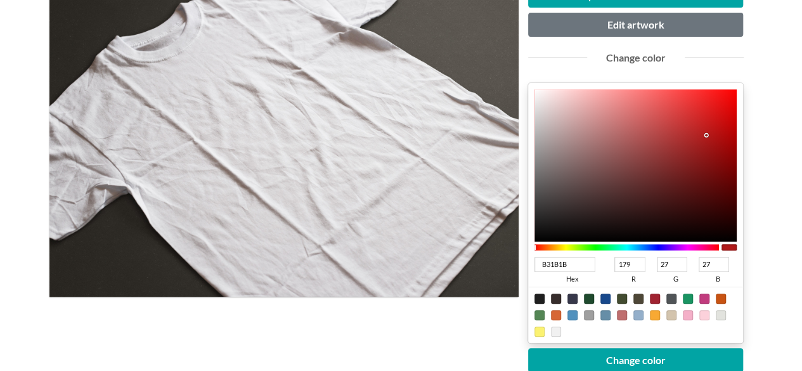
scroll to position [253, 0]
